Goal: Task Accomplishment & Management: Manage account settings

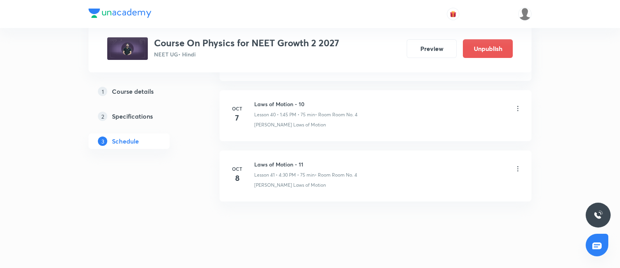
click at [288, 161] on h6 "Laws of Motion - 11" at bounding box center [305, 165] width 103 height 8
copy h6 "Laws of Motion - 11"
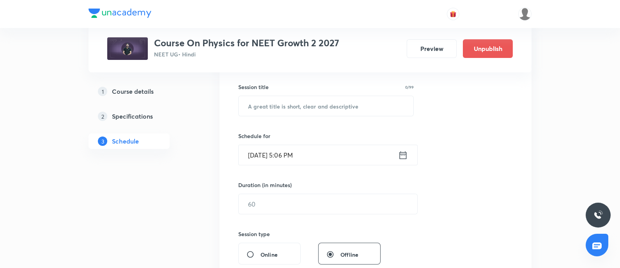
scroll to position [138, 0]
click at [288, 108] on input "text" at bounding box center [325, 106] width 175 height 20
paste input "Laws of Motion - 11"
type input "Laws of Motion - 12"
